Goal: Task Accomplishment & Management: Use online tool/utility

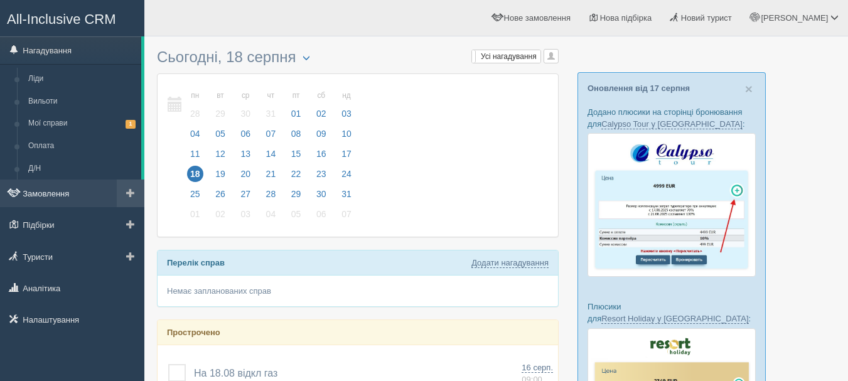
click at [43, 200] on link "Замовлення" at bounding box center [72, 193] width 144 height 28
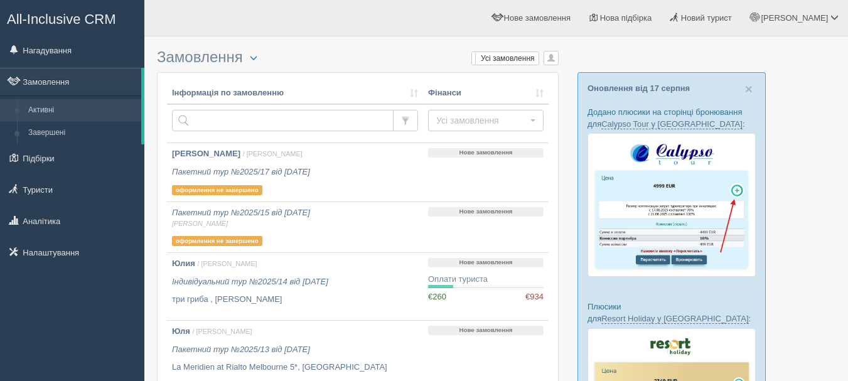
scroll to position [126, 0]
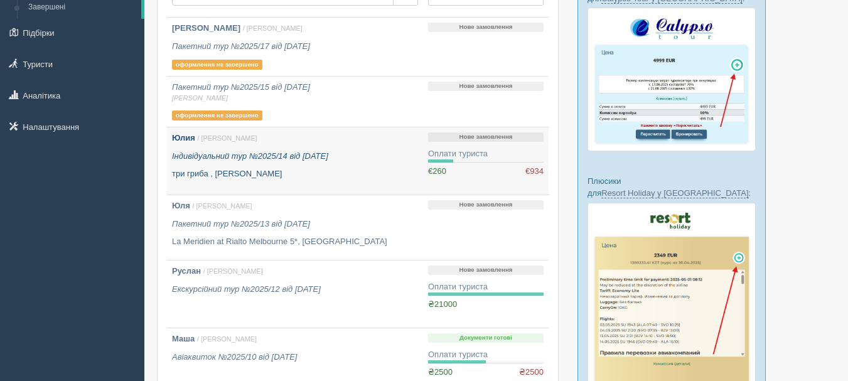
click at [381, 170] on p "три гриба , [PERSON_NAME]" at bounding box center [295, 174] width 246 height 12
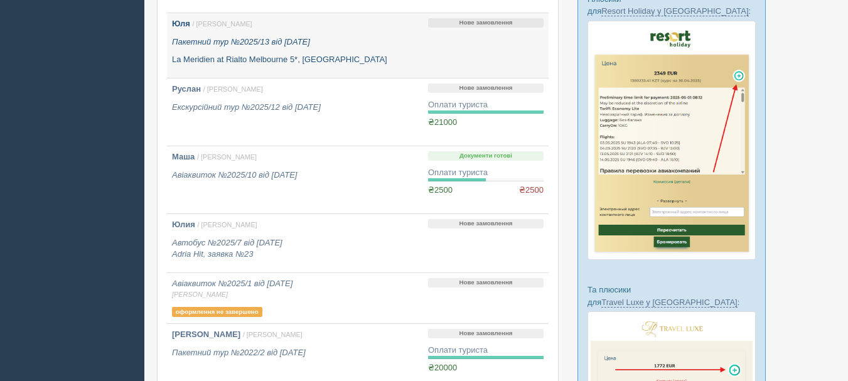
scroll to position [377, 0]
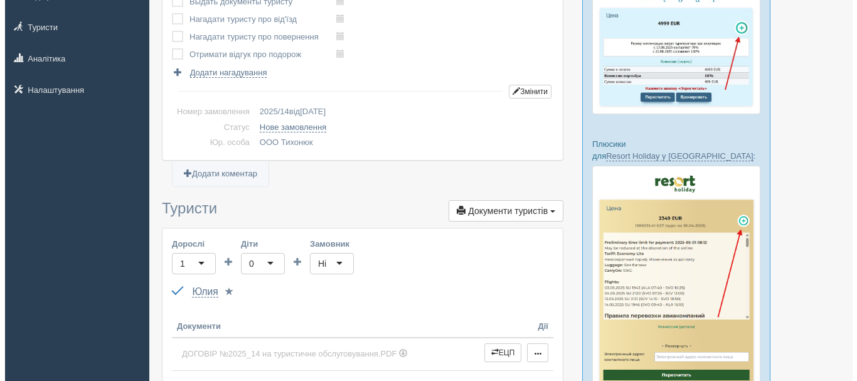
scroll to position [251, 0]
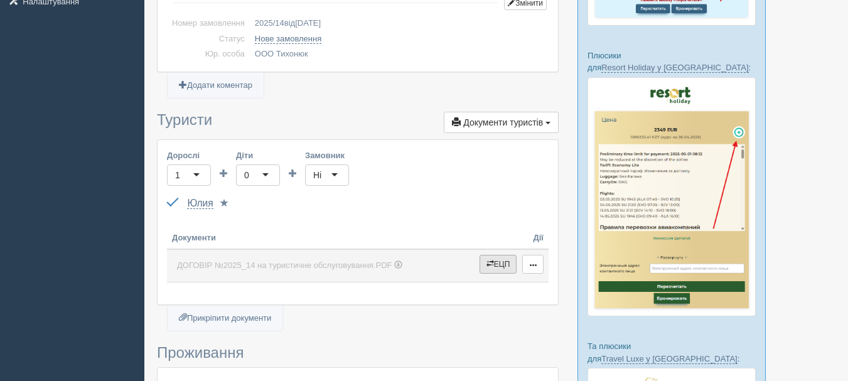
click at [501, 265] on button "ЕЦП" at bounding box center [498, 264] width 38 height 19
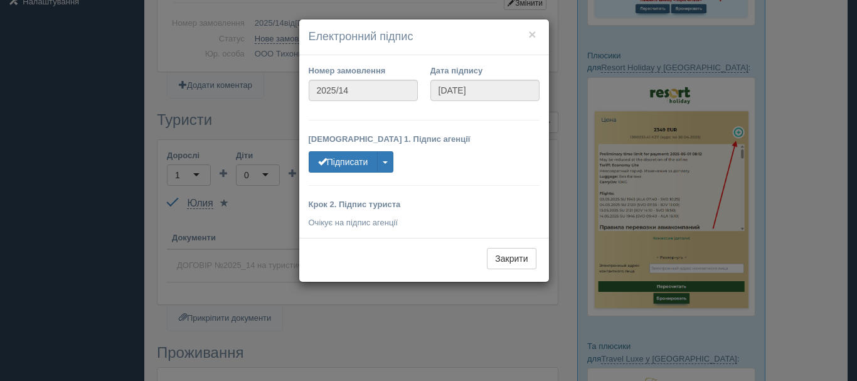
click at [371, 309] on div "× Електронний підпис Номер замовлення 2025/14 Дата підпису 21.05.2025 Крок 1. П…" at bounding box center [428, 190] width 857 height 381
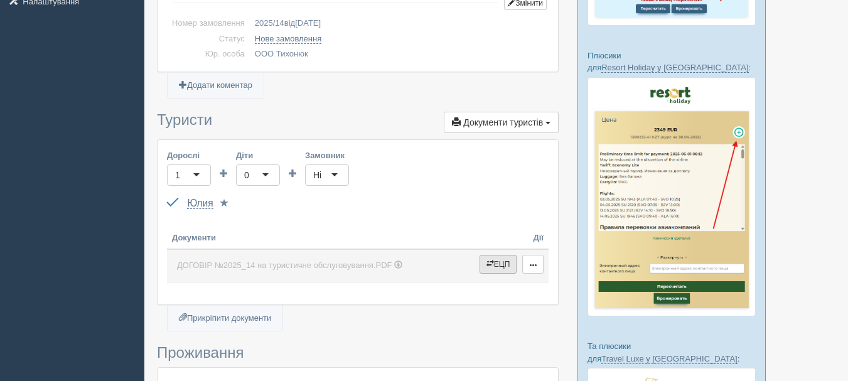
click at [491, 266] on span "button" at bounding box center [490, 264] width 8 height 8
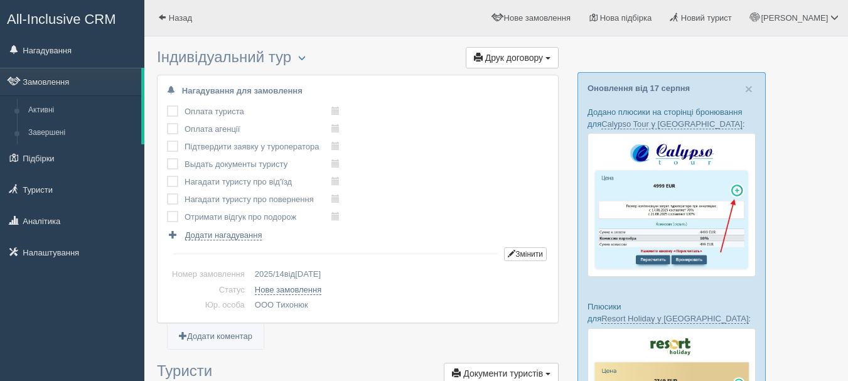
scroll to position [251, 0]
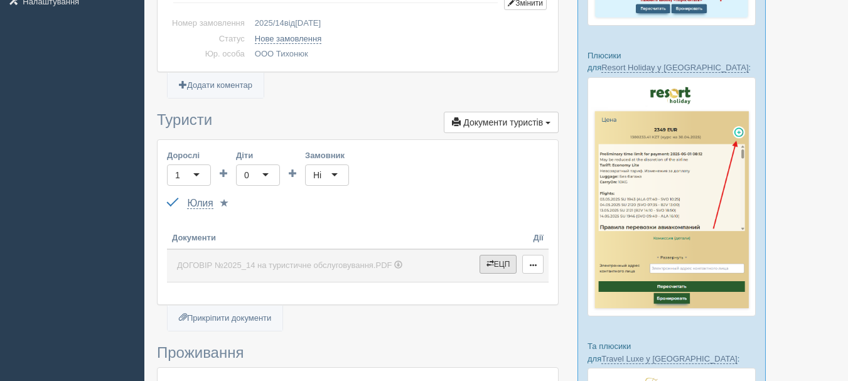
click at [496, 264] on button "ЕЦП" at bounding box center [498, 264] width 38 height 19
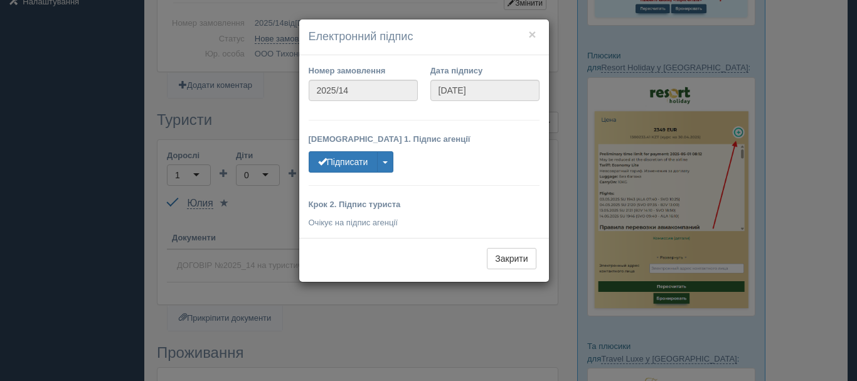
click at [378, 330] on div "× Електронний підпис Номер замовлення 2025/14 Дата підпису 21.05.2025 Крок 1. П…" at bounding box center [428, 190] width 857 height 381
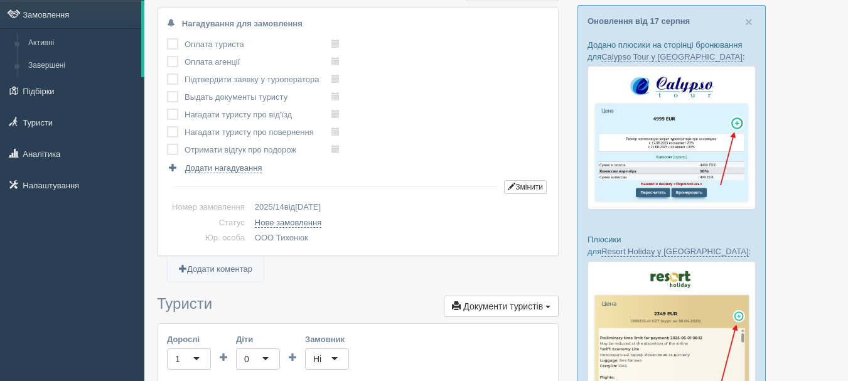
scroll to position [0, 0]
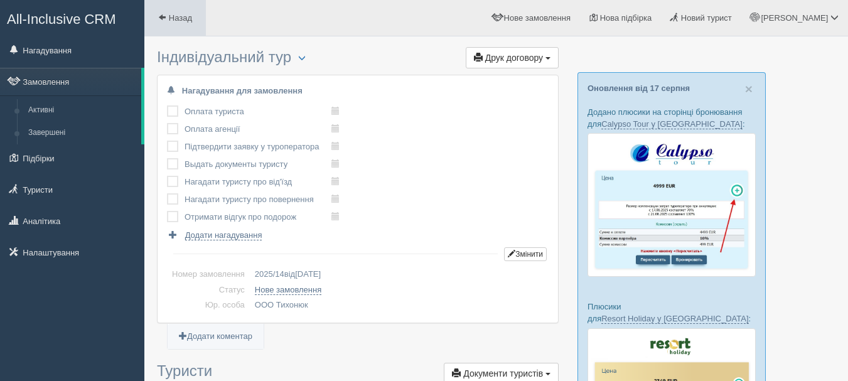
click at [176, 19] on span "Назад" at bounding box center [180, 17] width 23 height 9
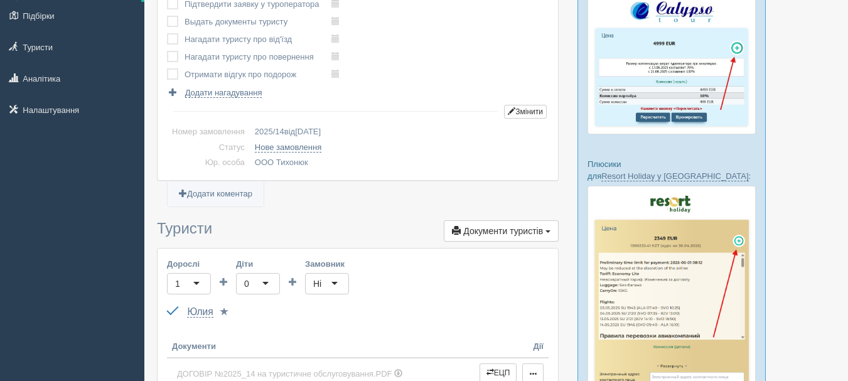
scroll to position [188, 0]
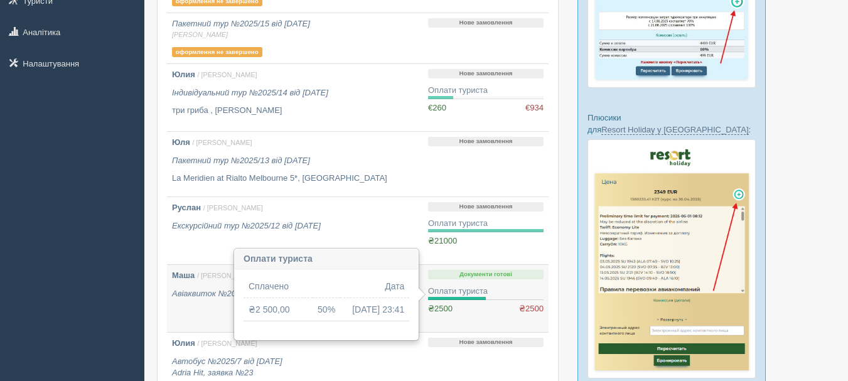
scroll to position [251, 0]
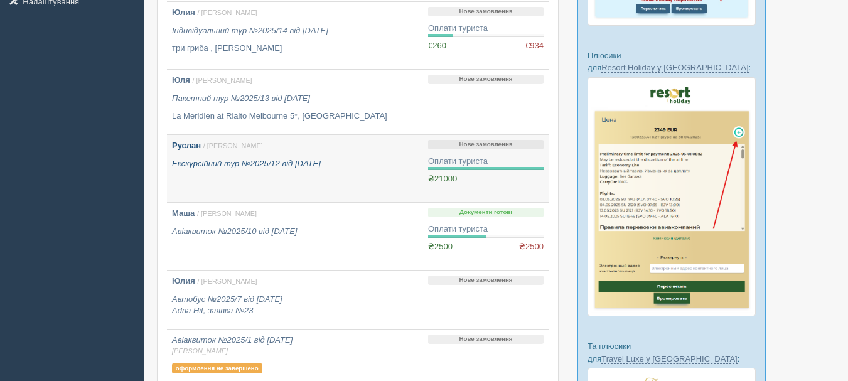
click at [329, 173] on link "Руслан / Anna Т. Екскурсійний тур №2025/12 від 12.05.2025" at bounding box center [295, 168] width 256 height 67
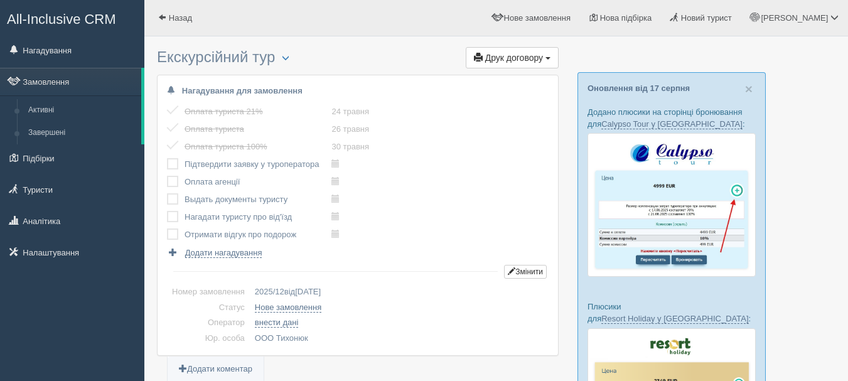
scroll to position [377, 0]
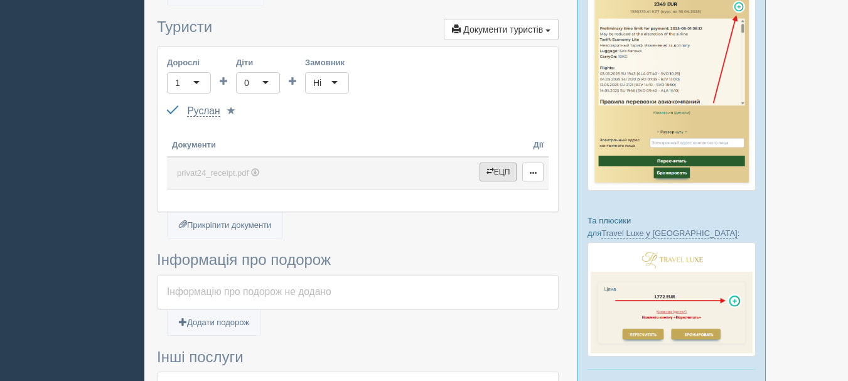
click at [486, 175] on span "button" at bounding box center [490, 172] width 8 height 8
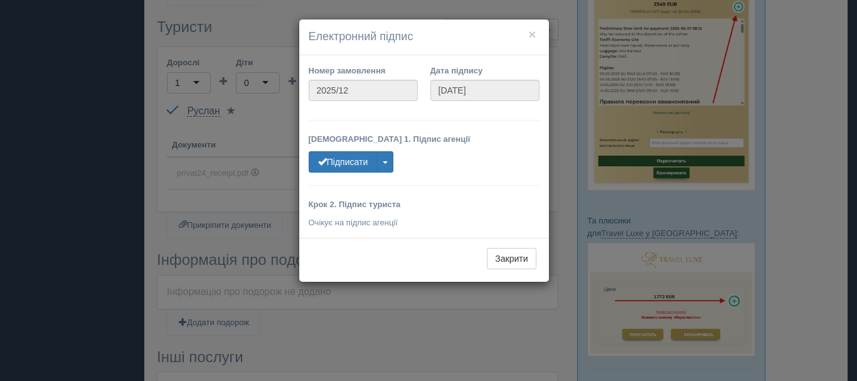
click at [431, 304] on div "× Електронний підпис Номер замовлення 2025/12 Дата підпису 12.05.2025 Крок 1. П…" at bounding box center [428, 190] width 857 height 381
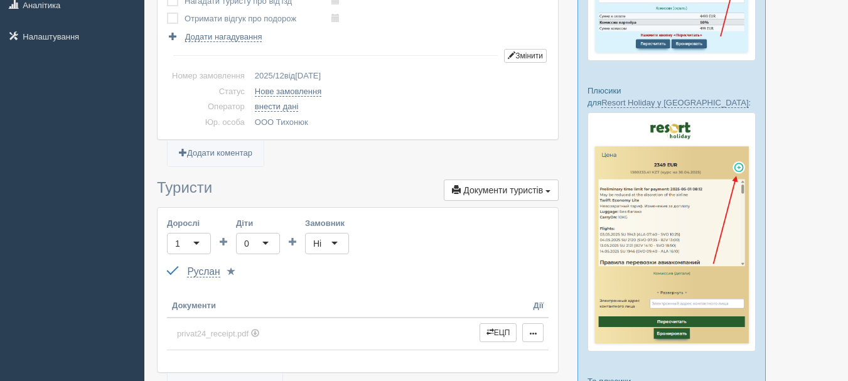
scroll to position [0, 0]
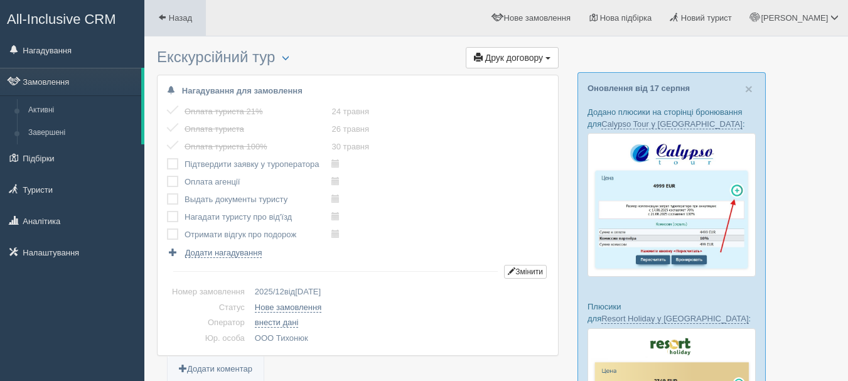
click at [187, 25] on link "Назад" at bounding box center [175, 18] width 62 height 36
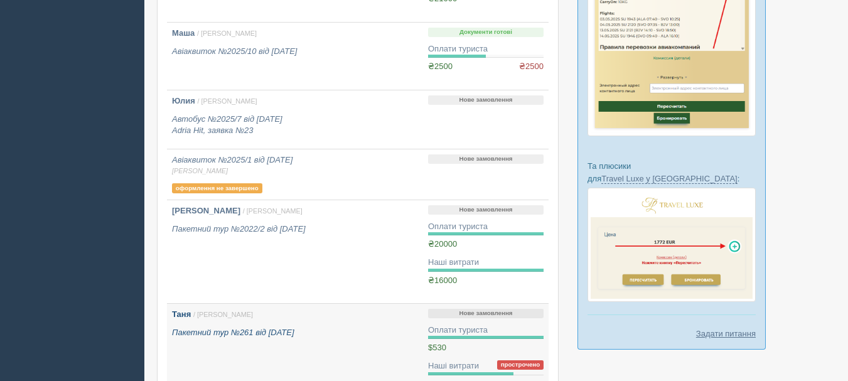
scroll to position [502, 0]
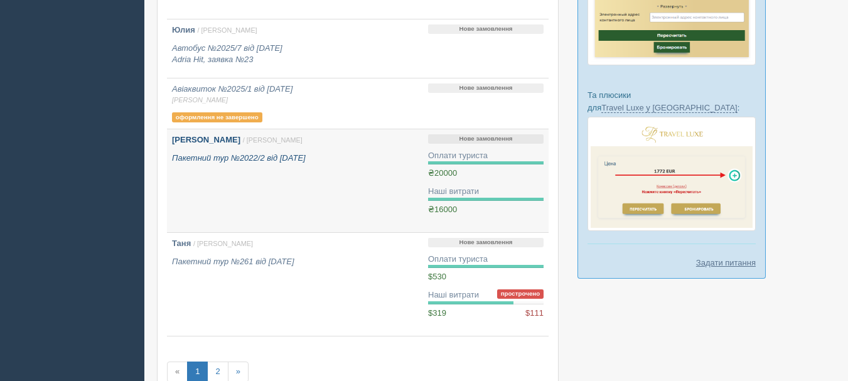
click at [318, 208] on link "[PERSON_NAME] / [PERSON_NAME] Пакетний тур №2022/2 від [DATE]" at bounding box center [295, 180] width 256 height 103
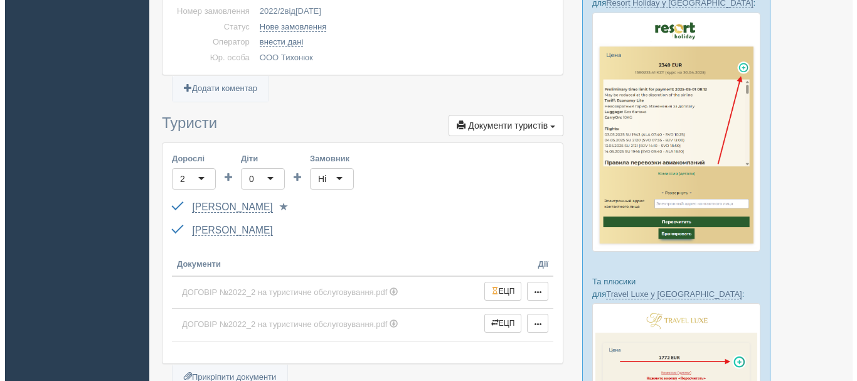
scroll to position [439, 0]
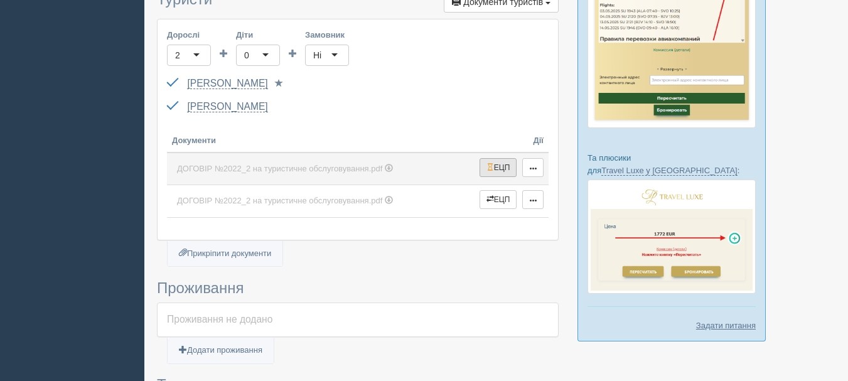
click at [498, 169] on button "ЕЦП" at bounding box center [498, 167] width 38 height 19
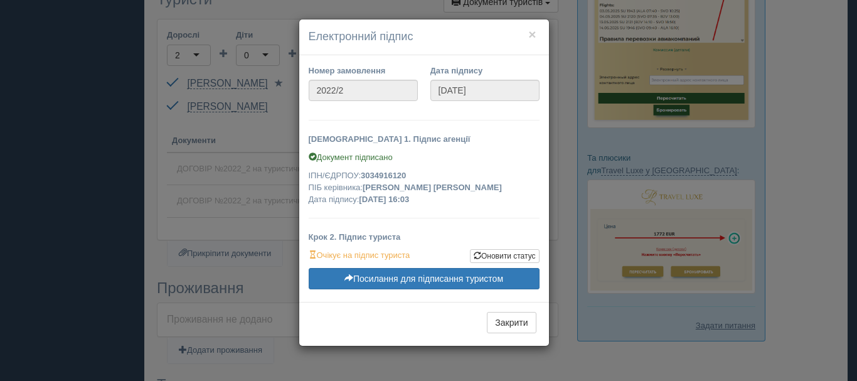
click at [193, 225] on div "× Електронний підпис Номер замовлення 2022/2 Дата підпису [DATE] [DEMOGRAPHIC_D…" at bounding box center [428, 190] width 857 height 381
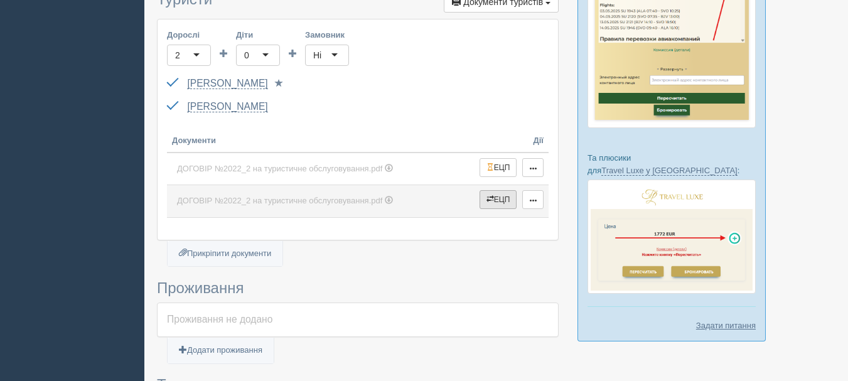
click at [486, 201] on span "button" at bounding box center [490, 199] width 8 height 8
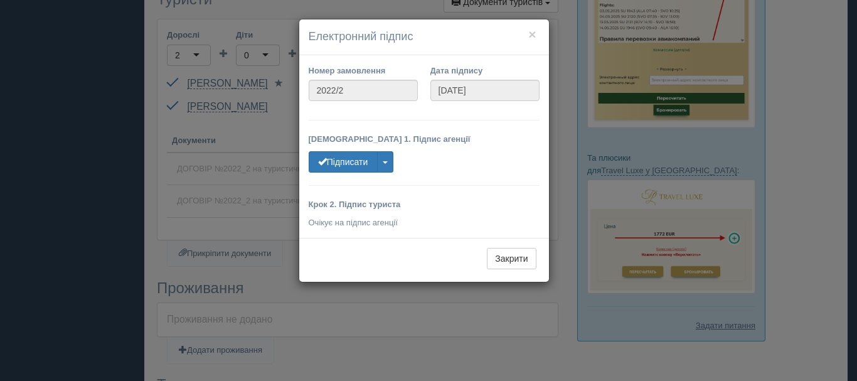
drag, startPoint x: 259, startPoint y: 205, endPoint x: 378, endPoint y: 216, distance: 120.4
click at [259, 204] on div "× Електронний підпис Номер замовлення 2022/2 Дата підпису 24.01.2022 Крок 1. Пі…" at bounding box center [428, 190] width 857 height 381
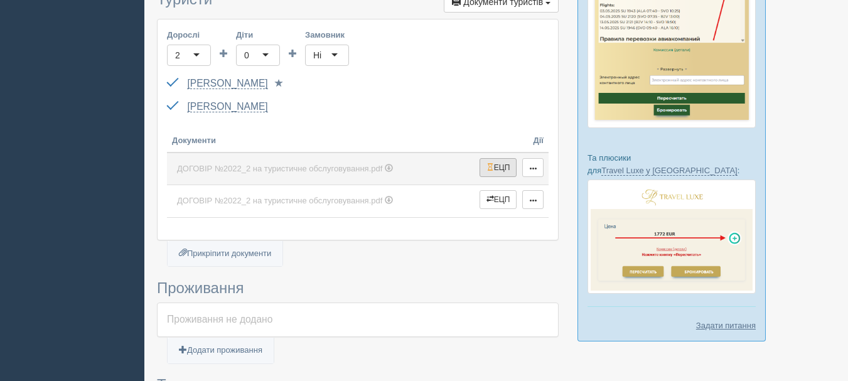
click at [498, 165] on button "ЕЦП" at bounding box center [498, 167] width 38 height 19
click at [506, 169] on button "ЕЦП" at bounding box center [498, 167] width 38 height 19
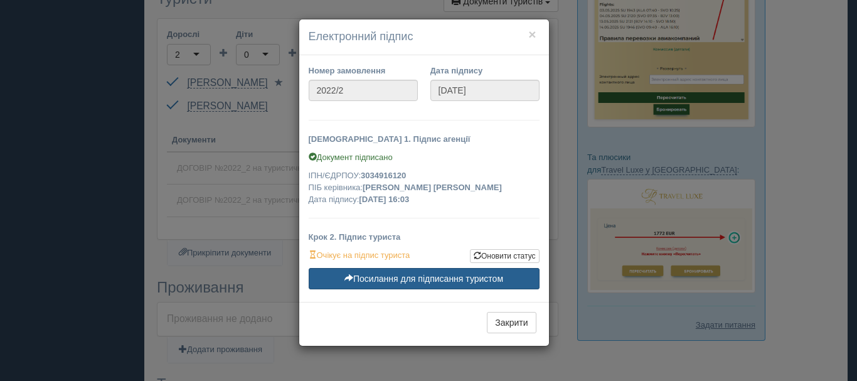
click at [413, 278] on link "Посилання для підписання туристом" at bounding box center [424, 278] width 231 height 21
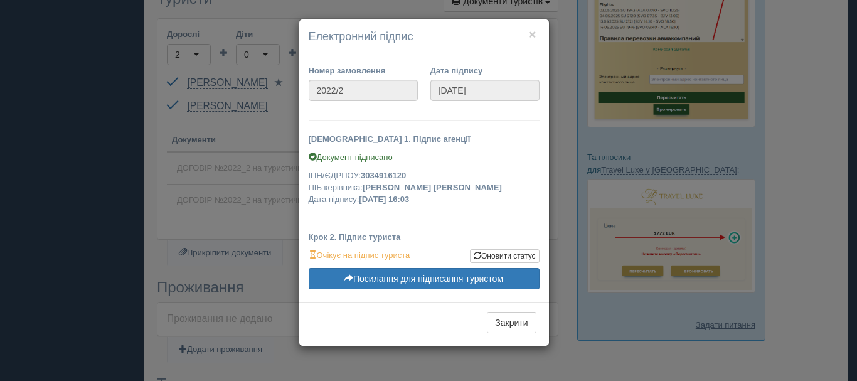
click at [429, 227] on form "Номер замовлення 2022/2 Дата підпису [DATE] [DEMOGRAPHIC_DATA] 1. Підпис агенці…" at bounding box center [424, 179] width 231 height 228
click at [508, 257] on link "Оновити статус" at bounding box center [505, 256] width 70 height 14
click at [569, 210] on div "× Електронний підпис Номер замовлення 2022/2 Дата підпису [DATE] [DEMOGRAPHIC_D…" at bounding box center [428, 190] width 857 height 381
